Goal: Information Seeking & Learning: Learn about a topic

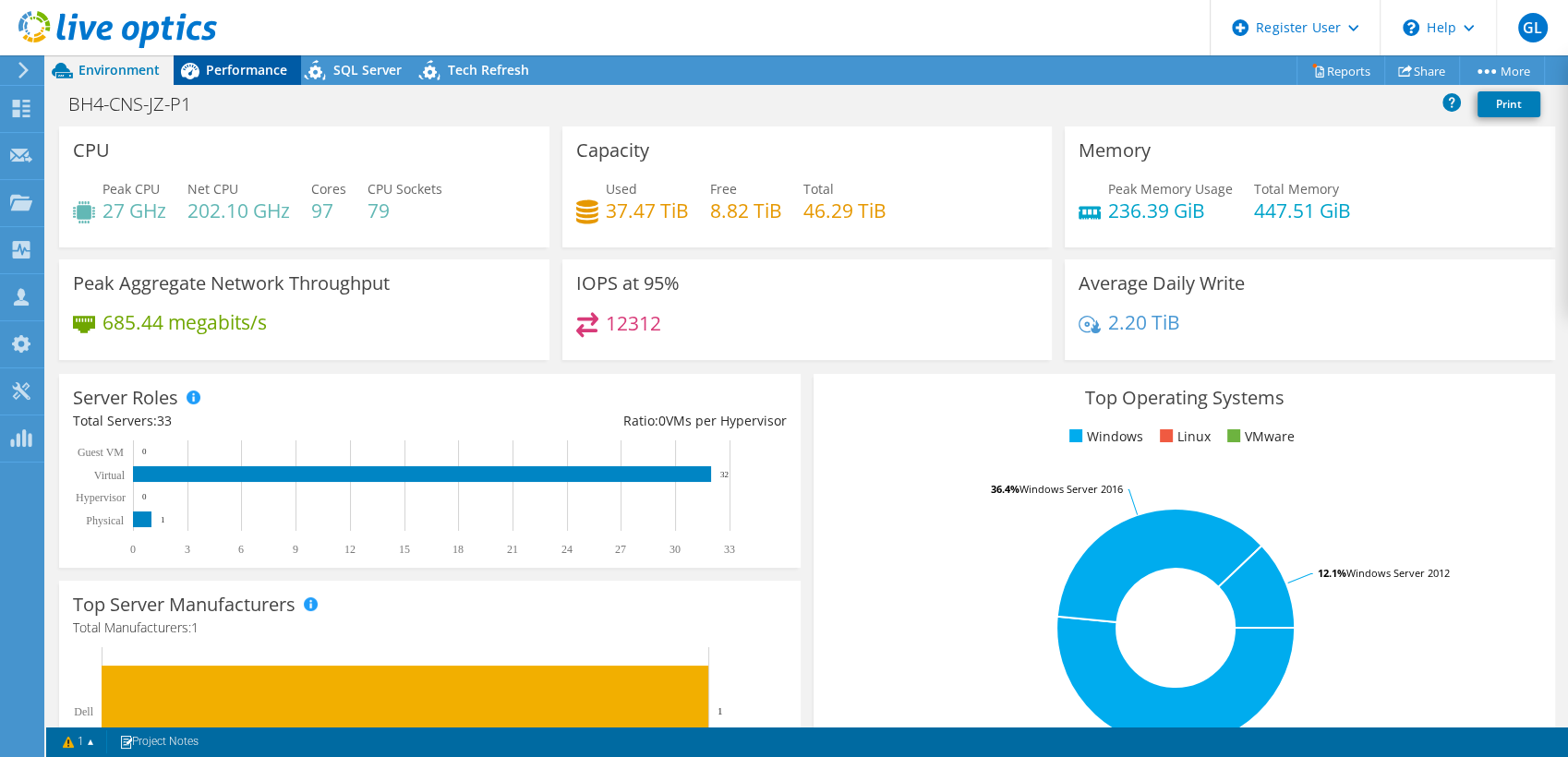
click at [266, 63] on span "Performance" at bounding box center [246, 70] width 82 height 18
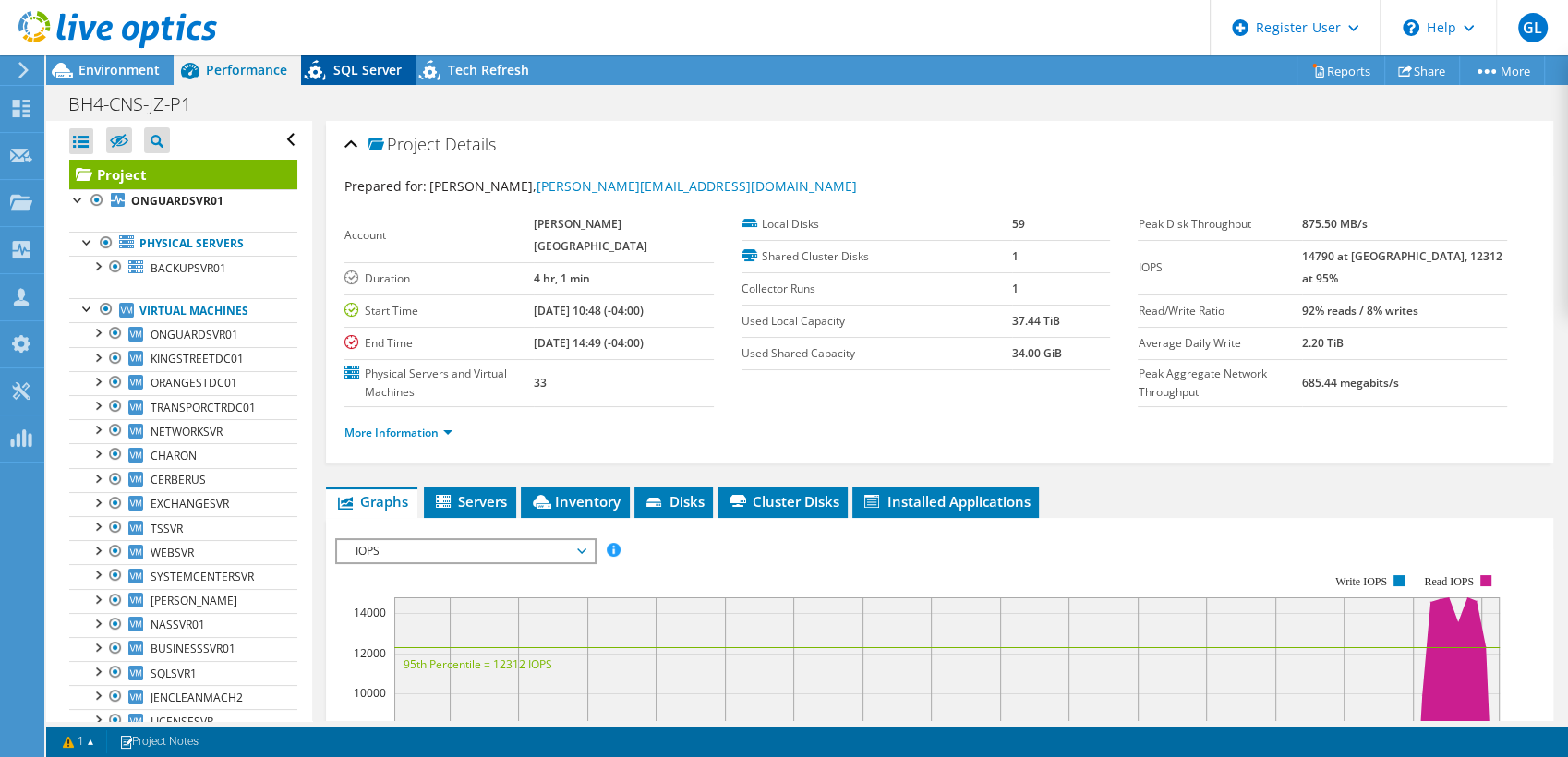
click at [352, 76] on span "SQL Server" at bounding box center [367, 70] width 68 height 18
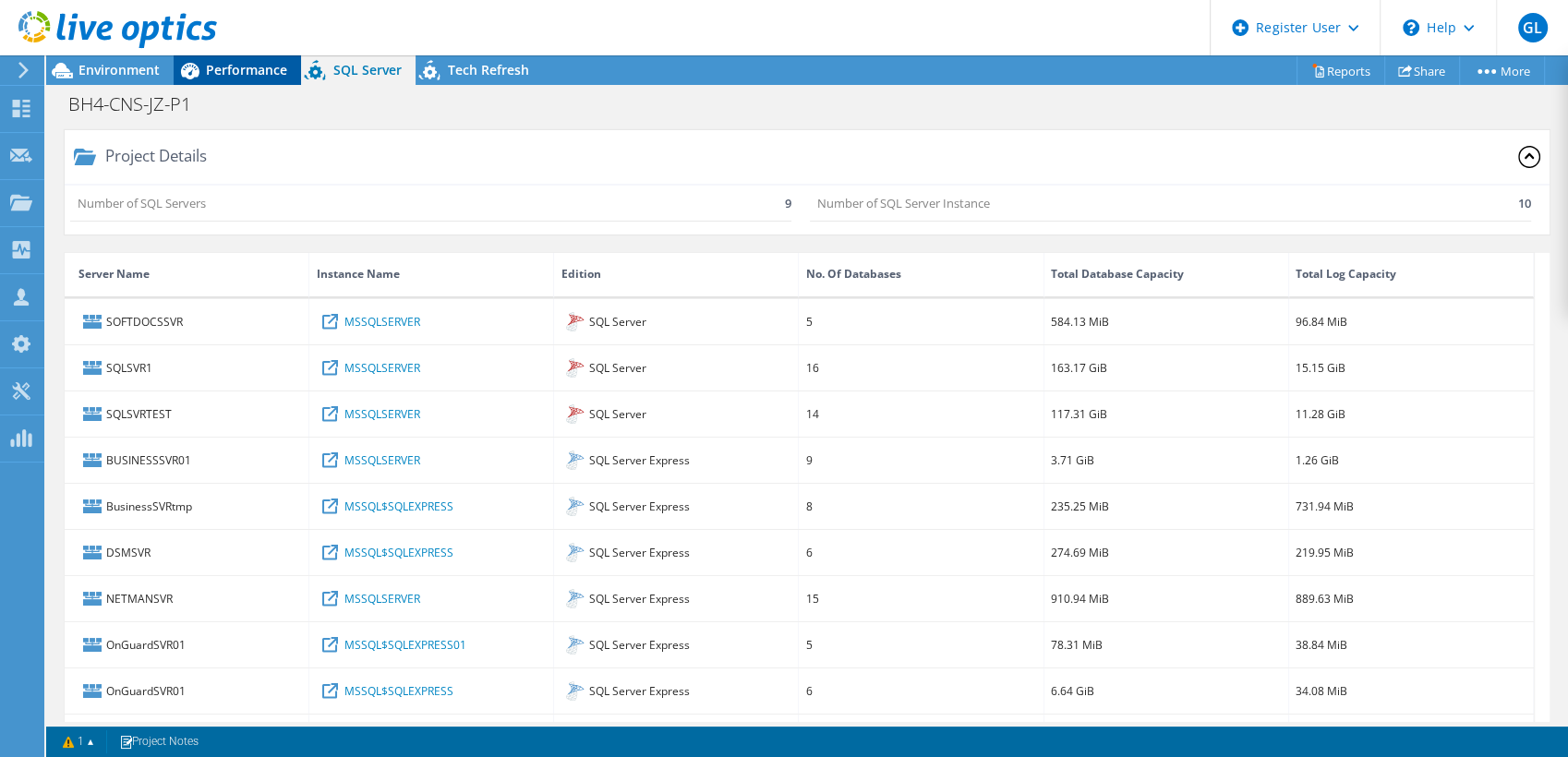
click at [253, 67] on span "Performance" at bounding box center [246, 70] width 82 height 18
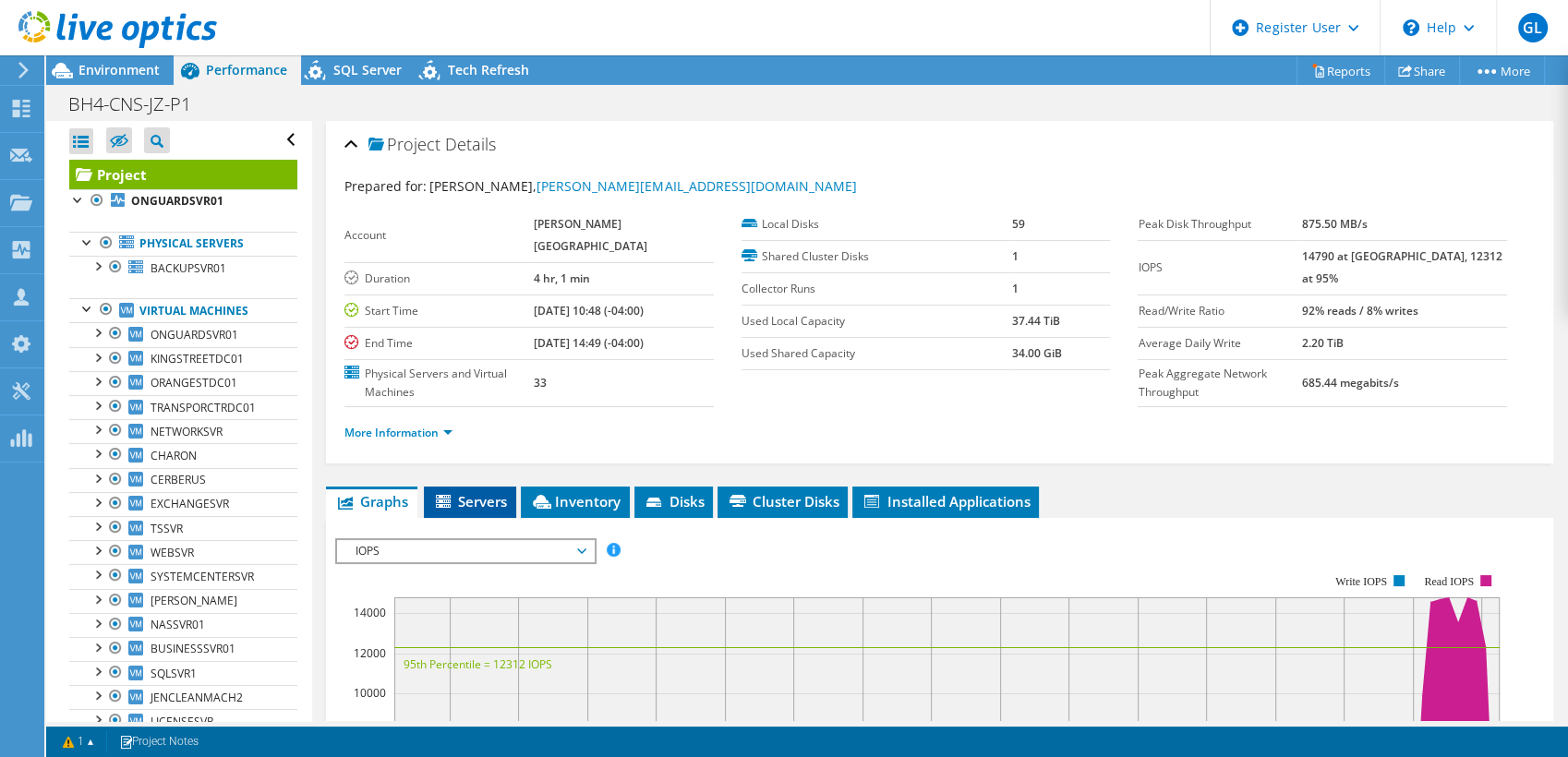
click at [466, 496] on span "Servers" at bounding box center [470, 501] width 74 height 19
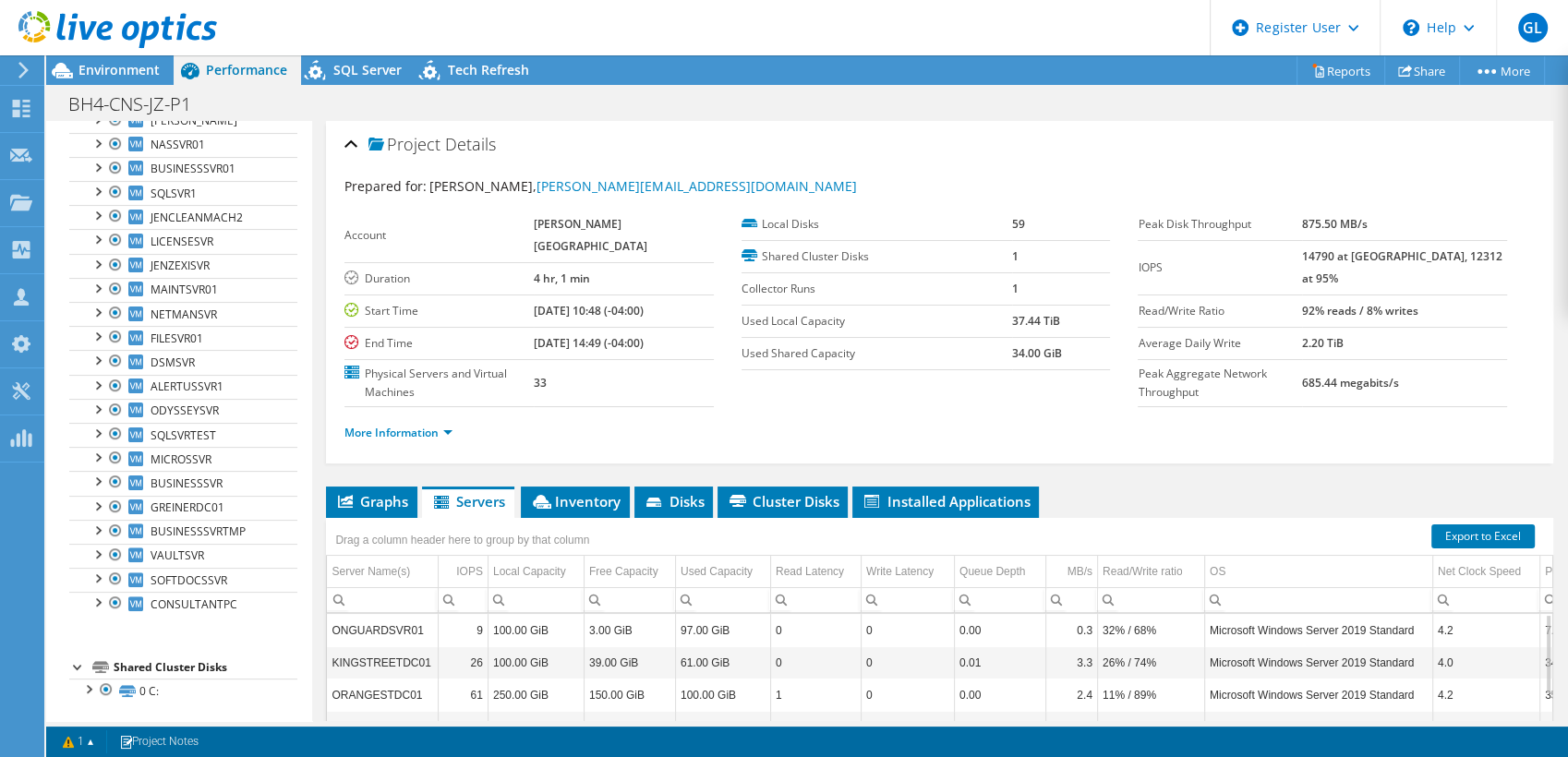
click at [1107, 115] on div "BH4-CNS-JZ-P1 Print" at bounding box center [807, 103] width 1522 height 34
click at [107, 72] on span "Environment" at bounding box center [119, 70] width 82 height 18
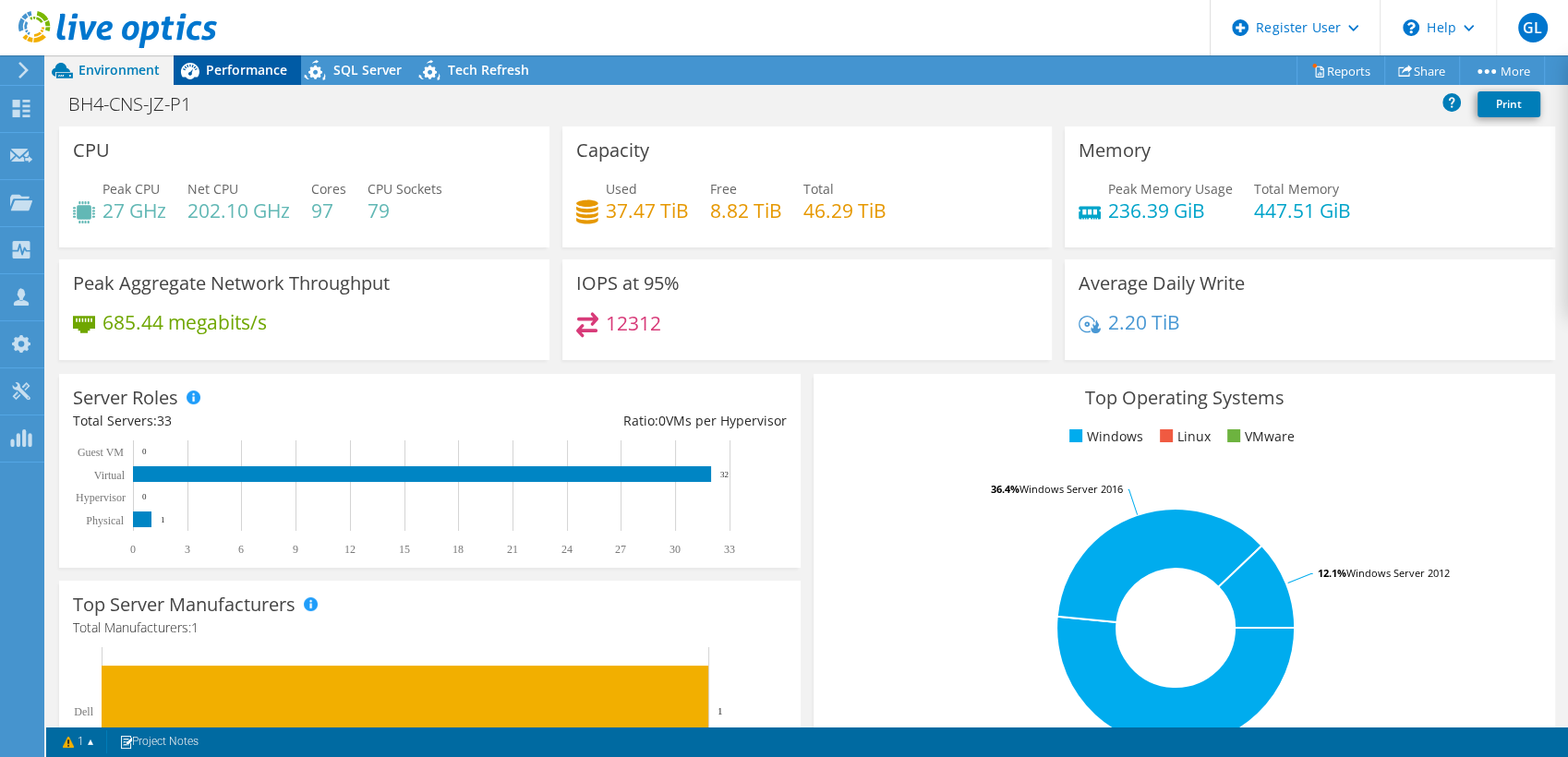
click at [275, 65] on span "Performance" at bounding box center [246, 70] width 82 height 18
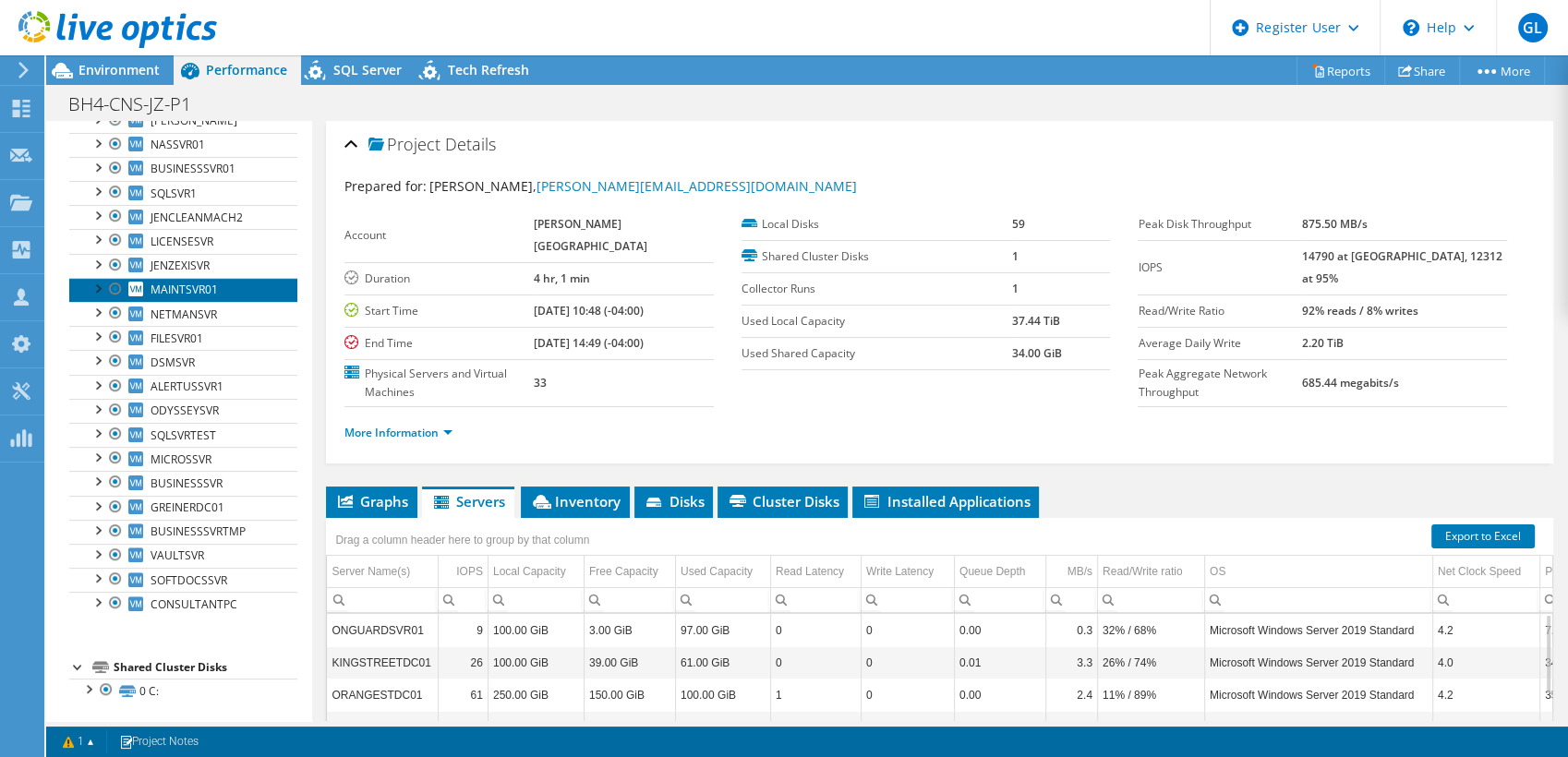
click at [226, 278] on link "MAINTSVR01" at bounding box center [183, 289] width 228 height 24
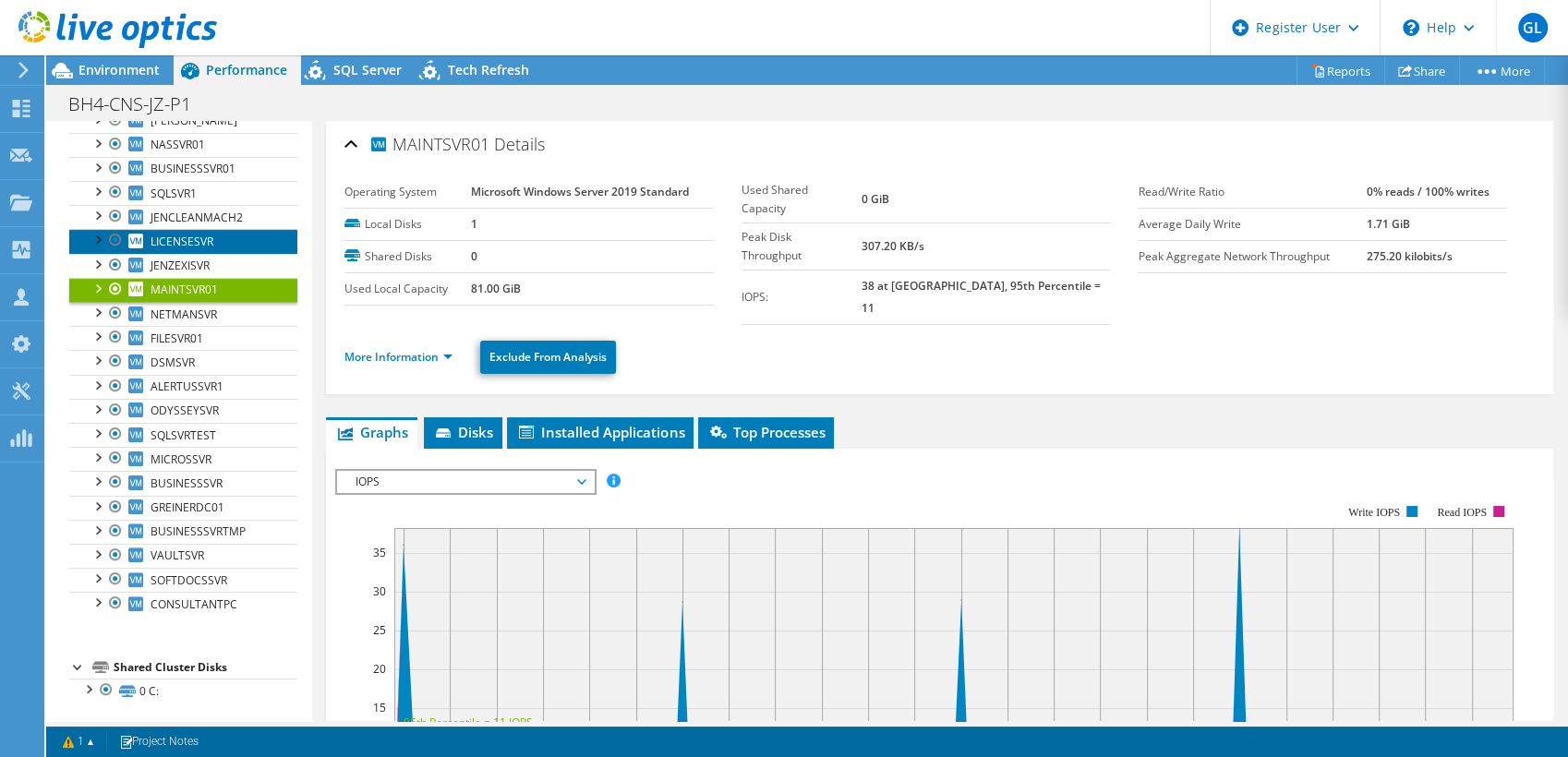
click at [236, 241] on link "LICENSESVR" at bounding box center [183, 241] width 228 height 24
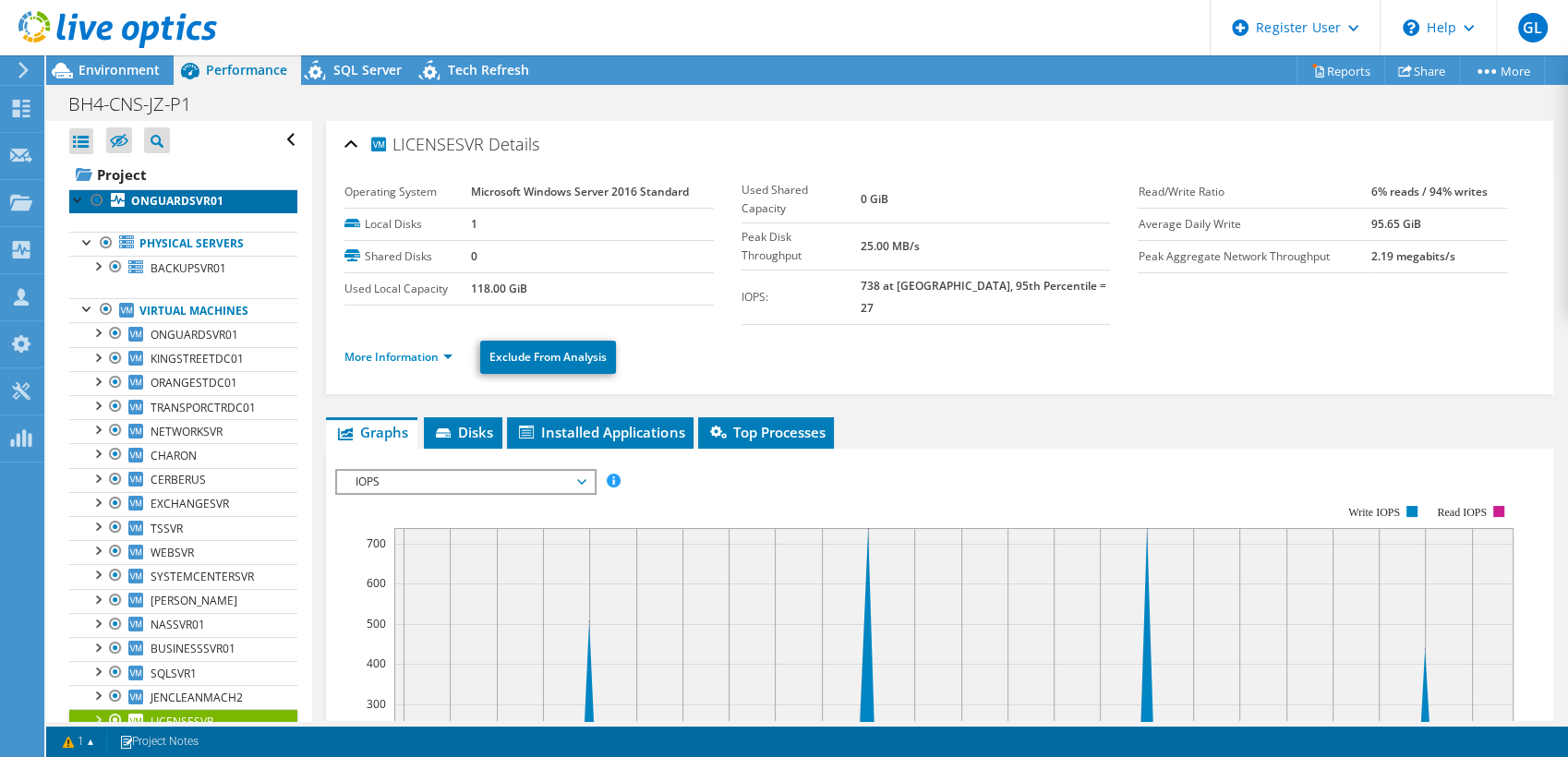
click at [196, 198] on b "ONGUARDSVR01" at bounding box center [177, 201] width 93 height 16
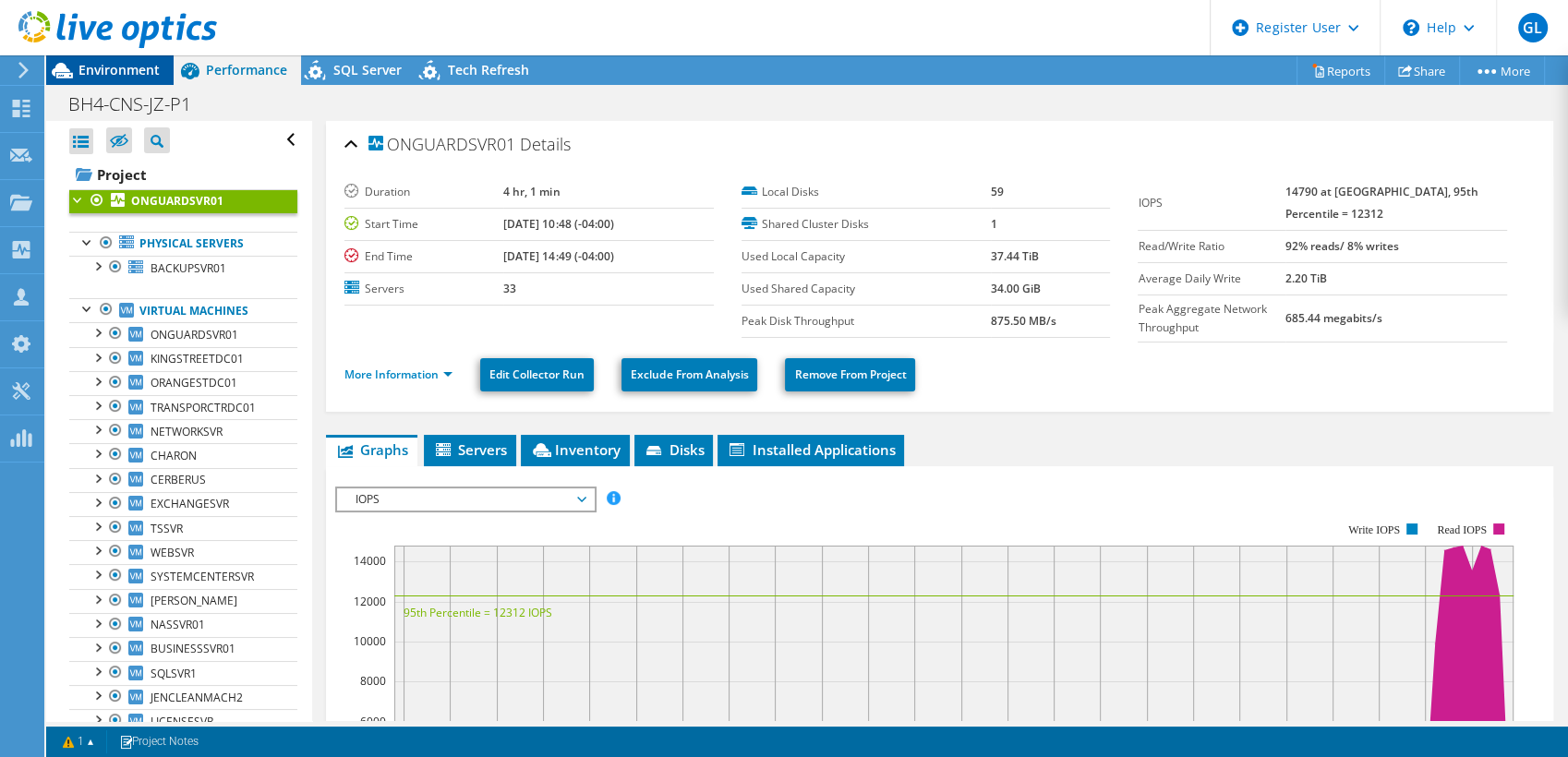
click at [96, 75] on span "Environment" at bounding box center [119, 70] width 82 height 18
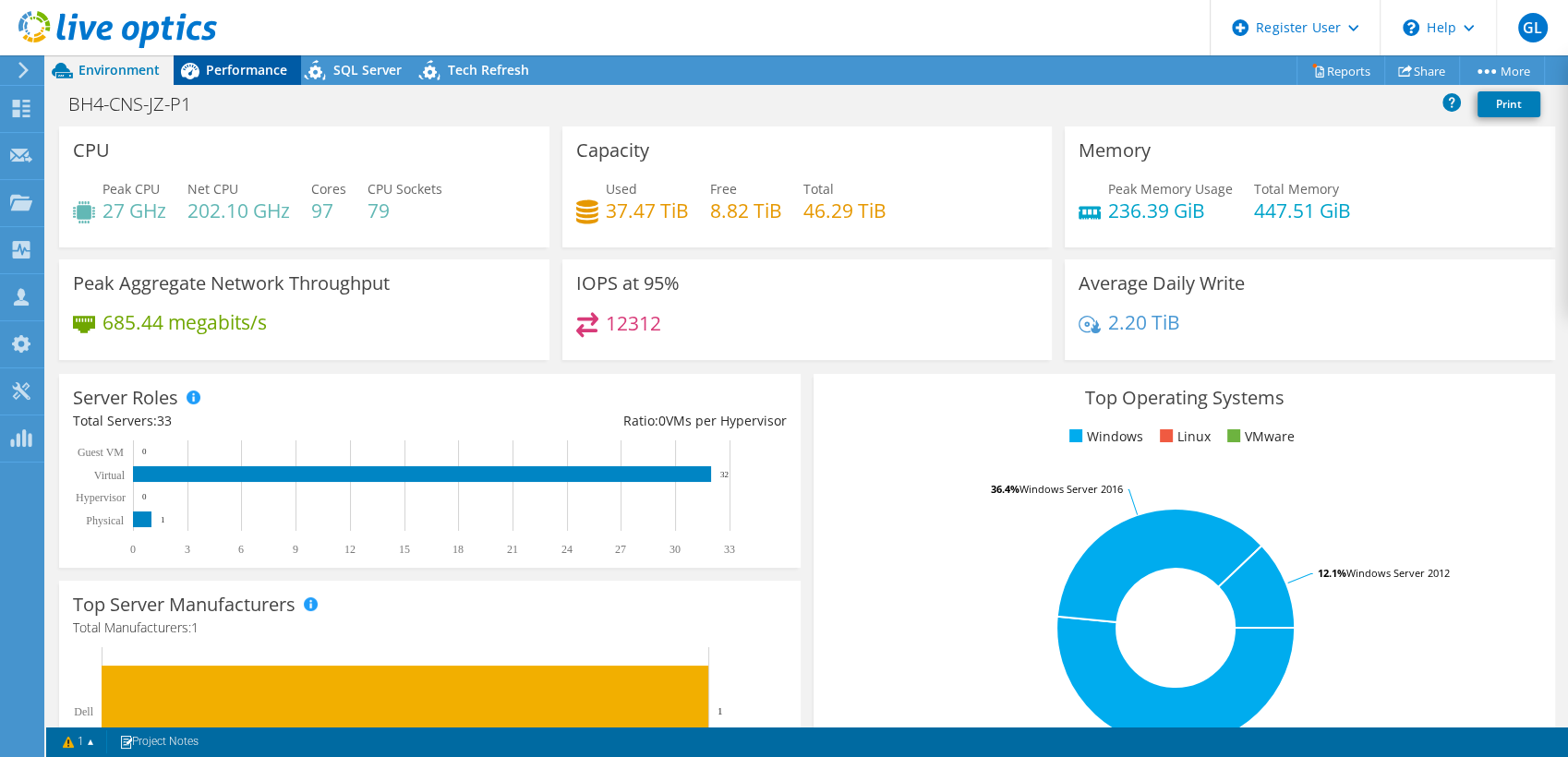
click at [259, 73] on span "Performance" at bounding box center [246, 70] width 82 height 18
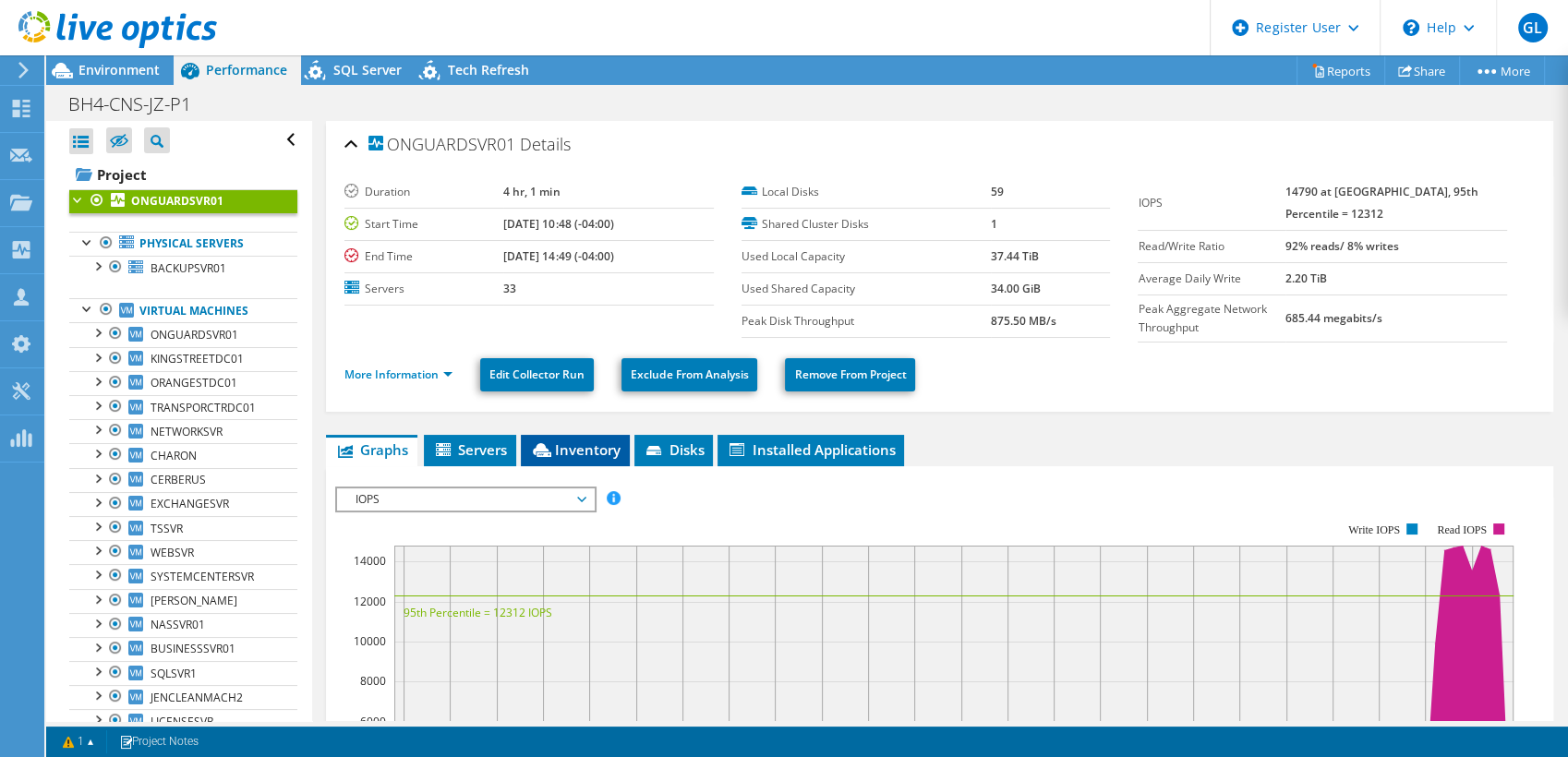
click at [605, 441] on span "Inventory" at bounding box center [575, 449] width 91 height 19
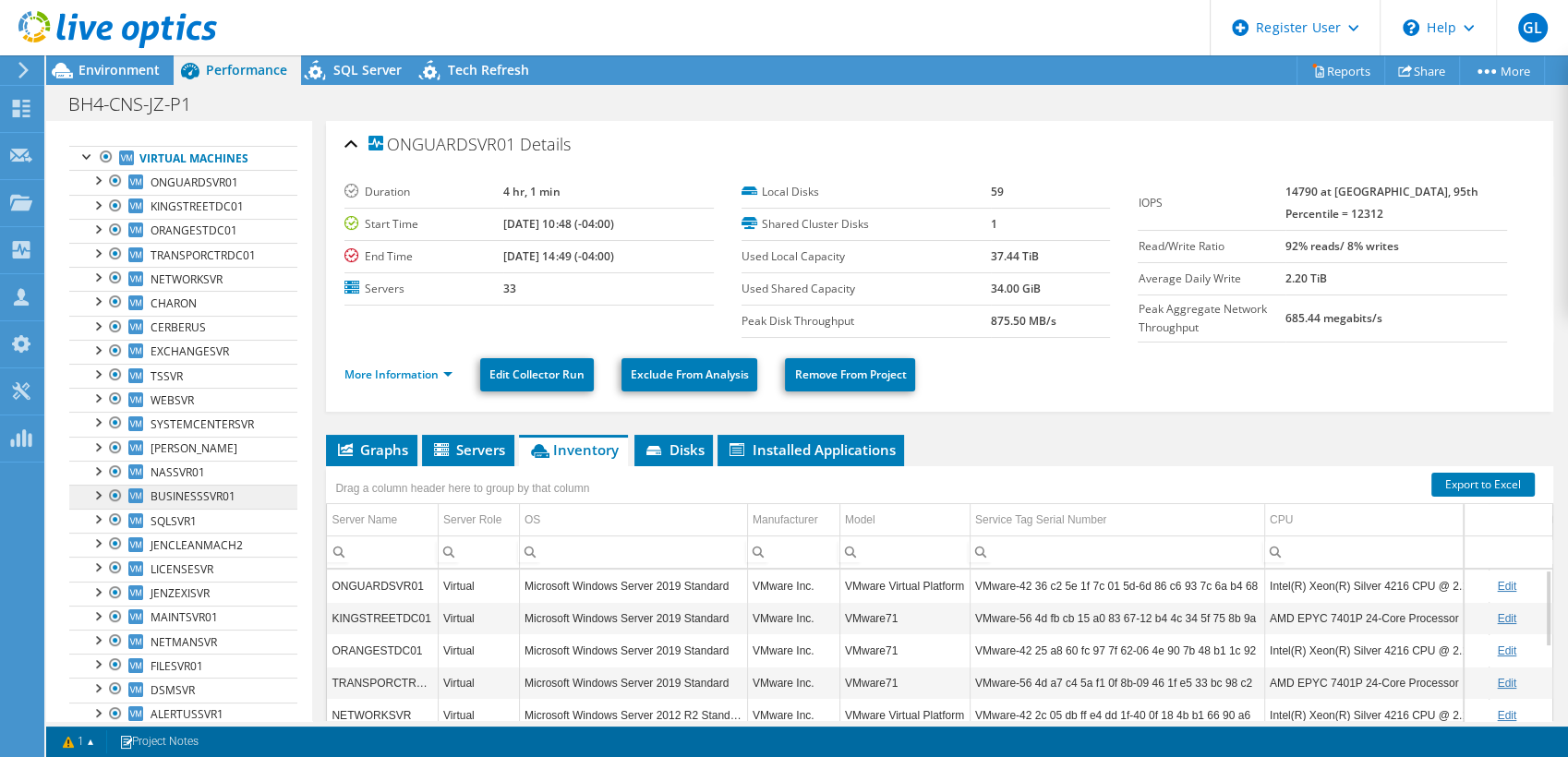
scroll to position [77, 0]
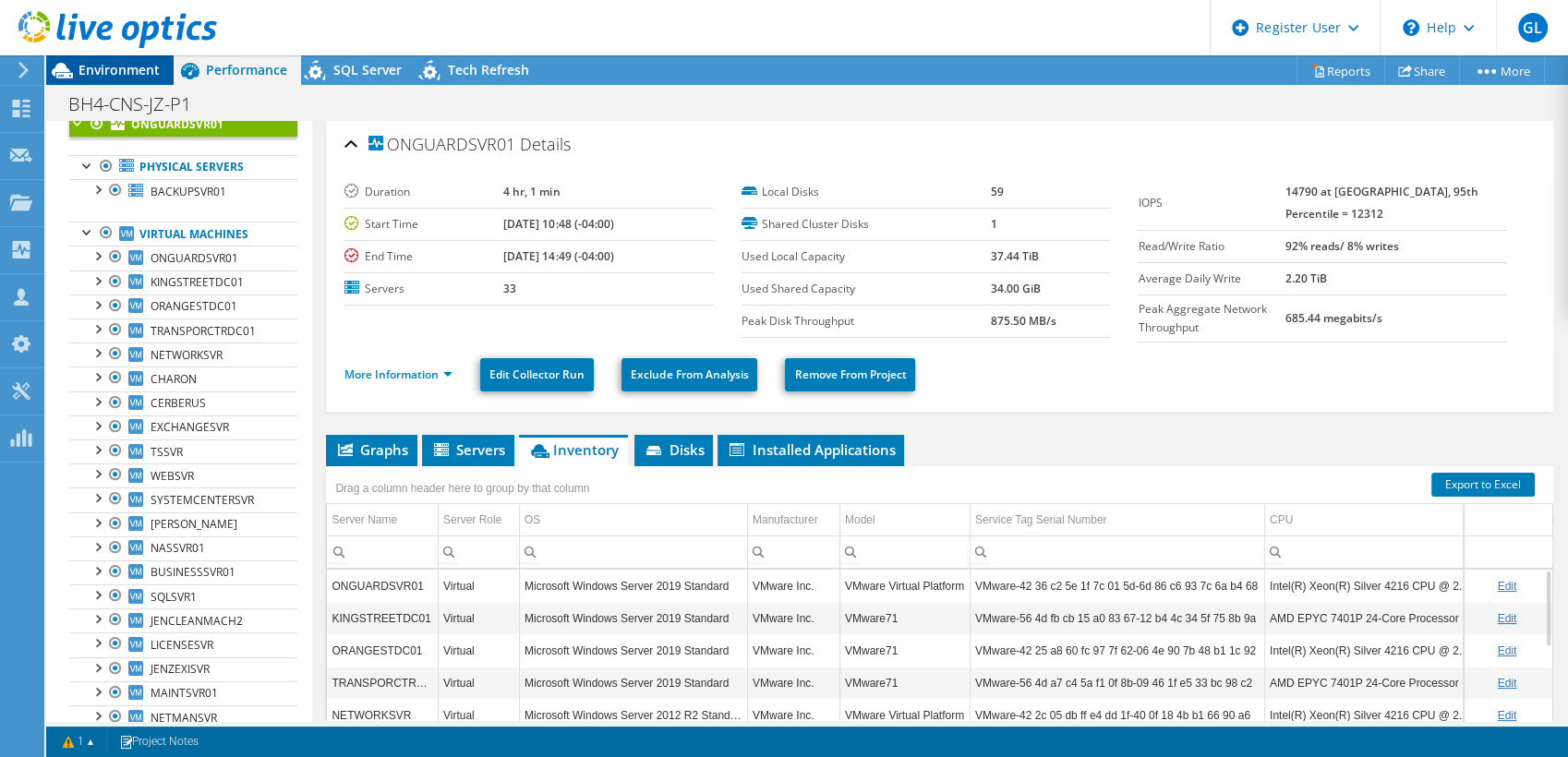
click at [141, 72] on span "Environment" at bounding box center [119, 70] width 82 height 18
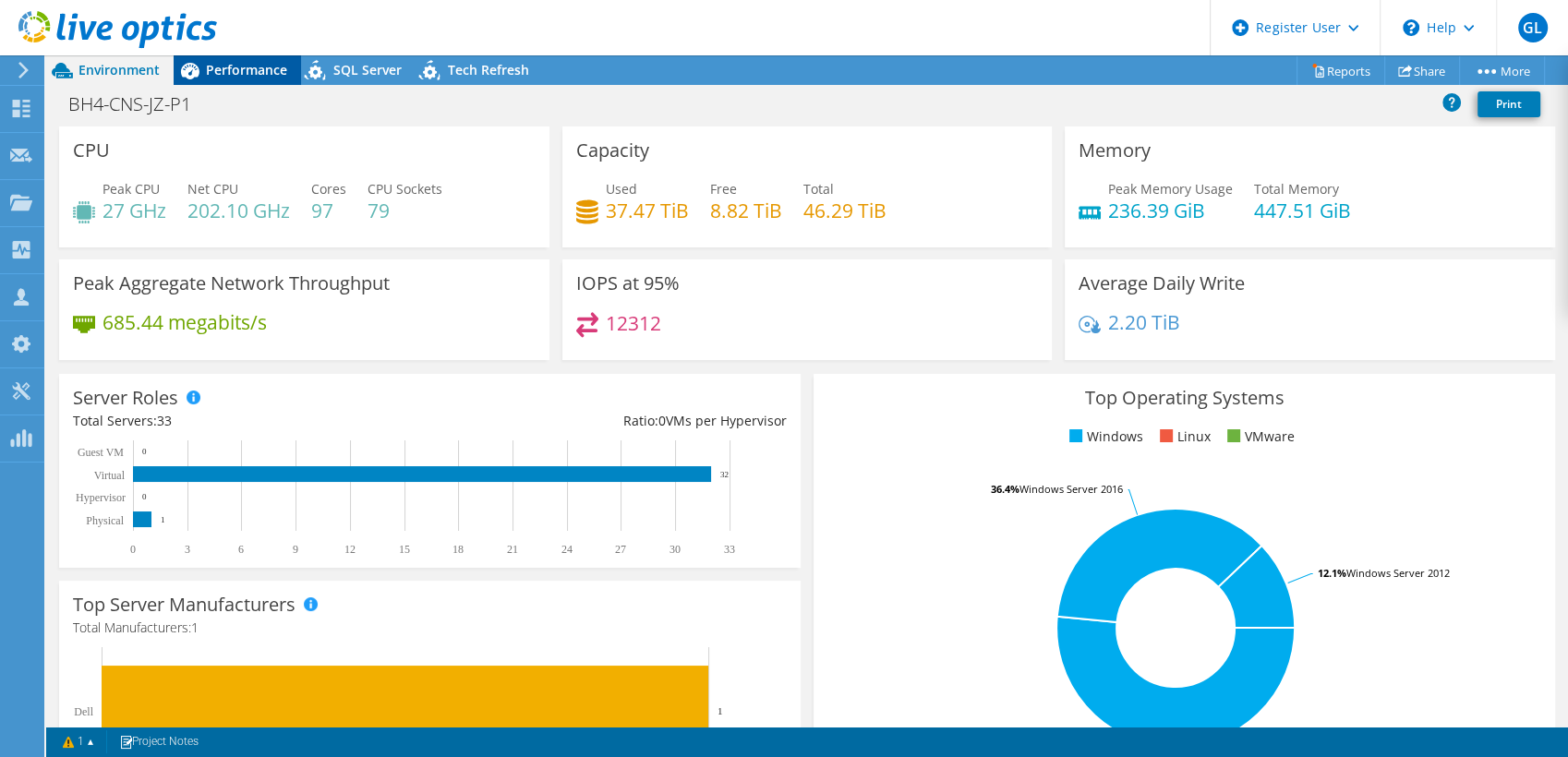
click at [233, 67] on span "Performance" at bounding box center [246, 70] width 82 height 18
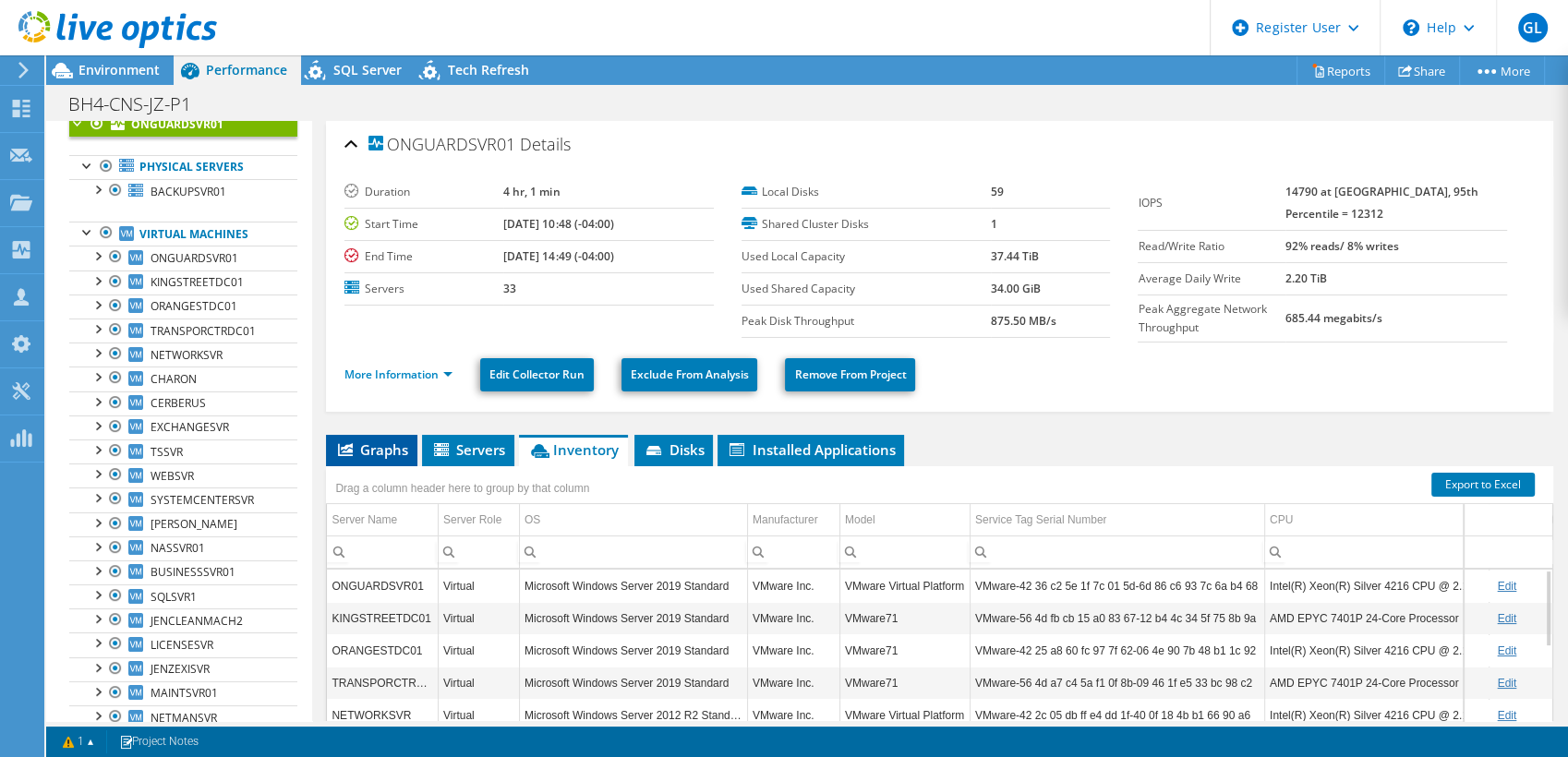
click at [385, 435] on li "Graphs" at bounding box center [371, 451] width 92 height 32
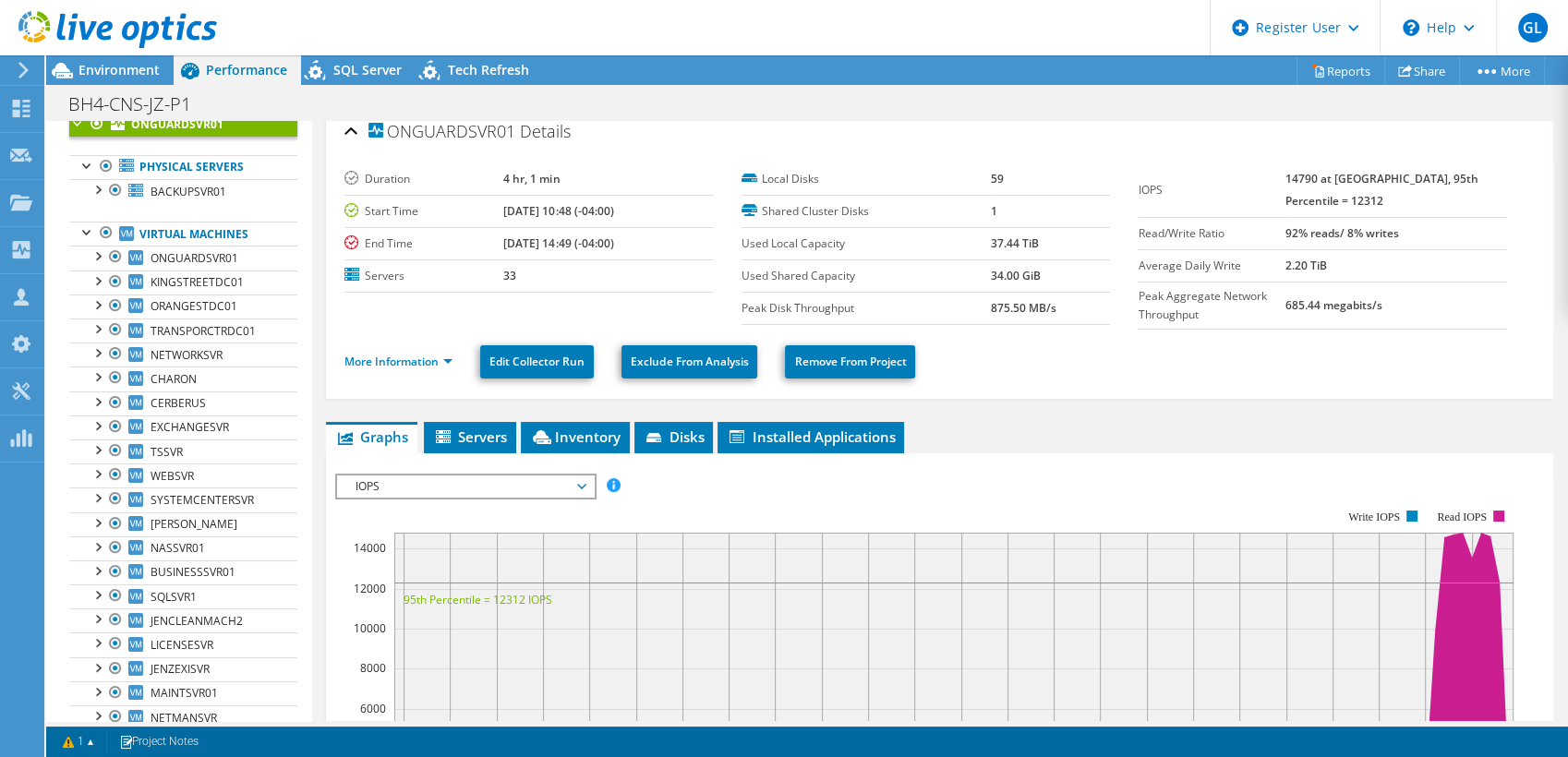
scroll to position [15, 0]
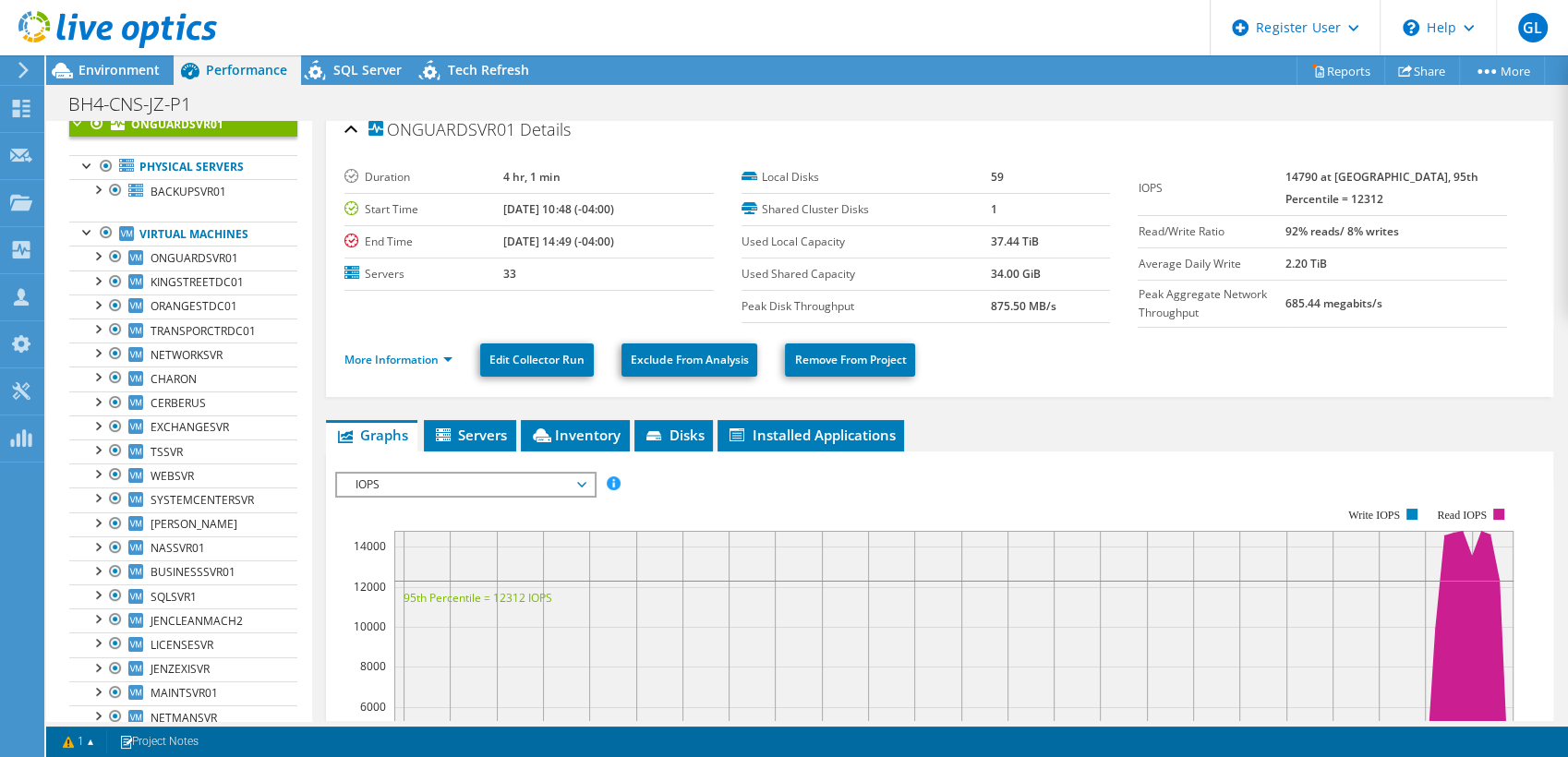
click at [486, 491] on span "IOPS" at bounding box center [465, 484] width 237 height 23
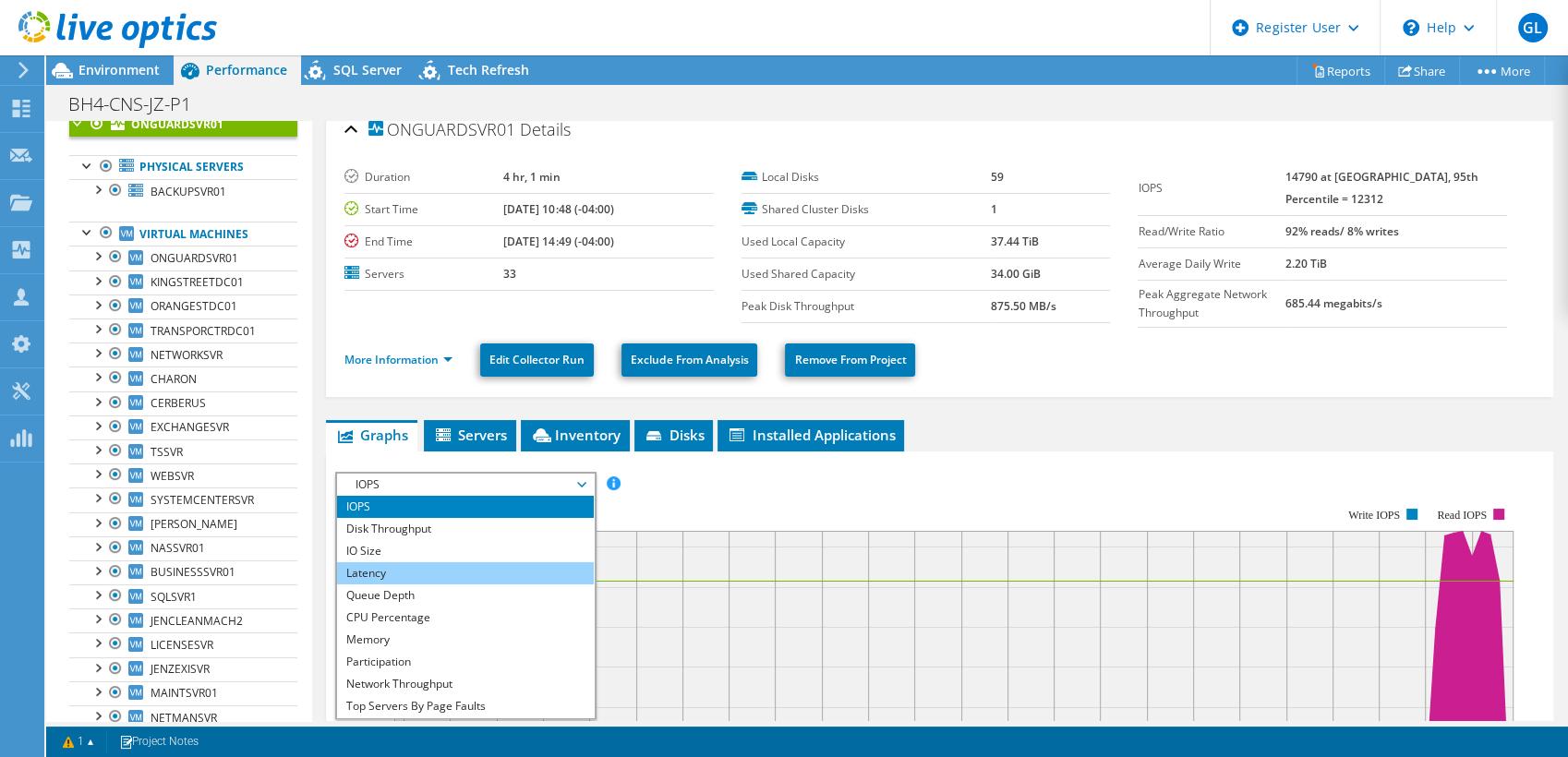
click at [500, 571] on li "Latency" at bounding box center [465, 573] width 256 height 23
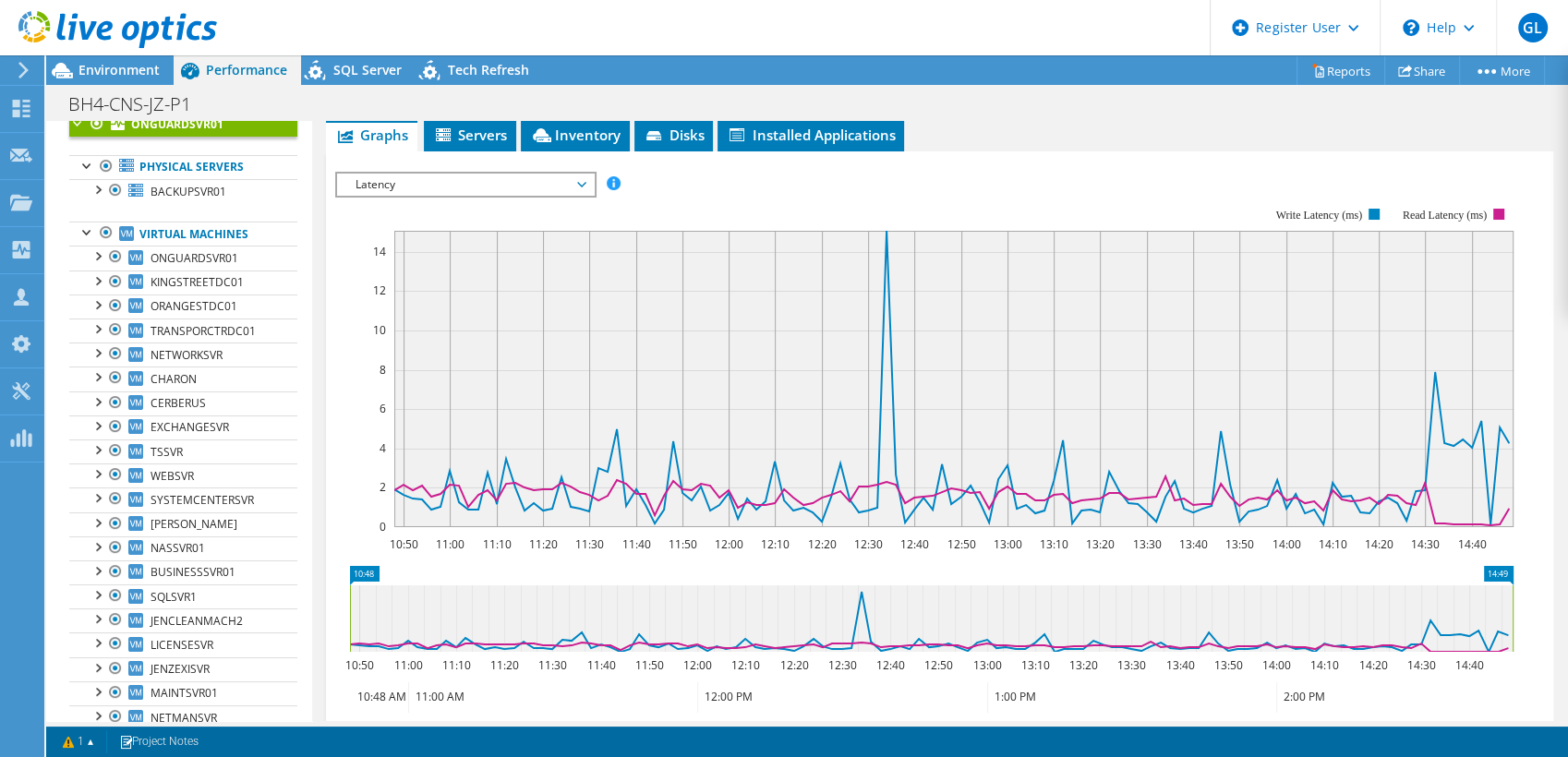
scroll to position [319, 0]
